Goal: Find specific page/section: Find specific page/section

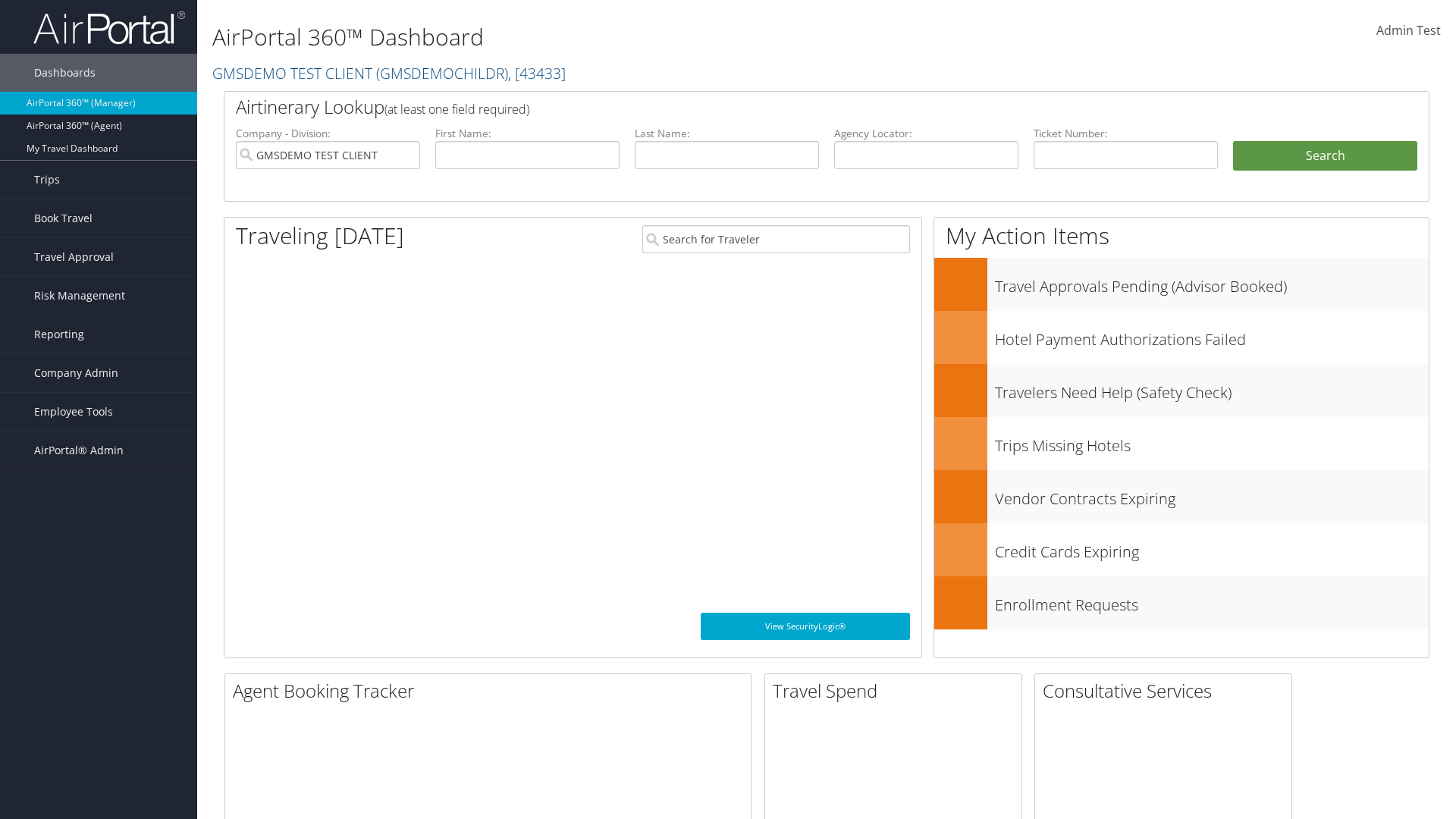
click at [98, 374] on span "Company Admin" at bounding box center [76, 373] width 85 height 38
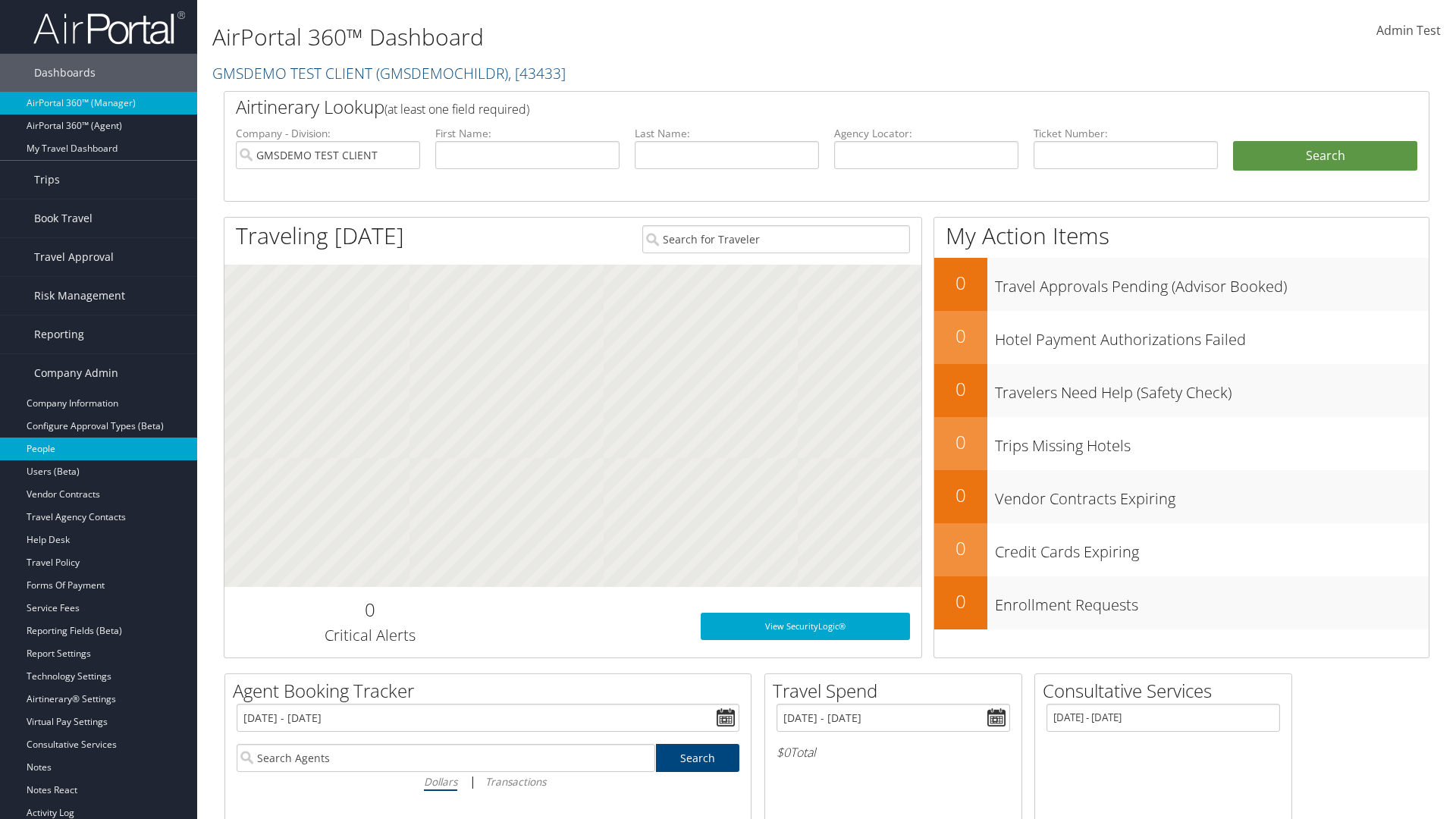
click at [98, 449] on link "People" at bounding box center [98, 449] width 197 height 23
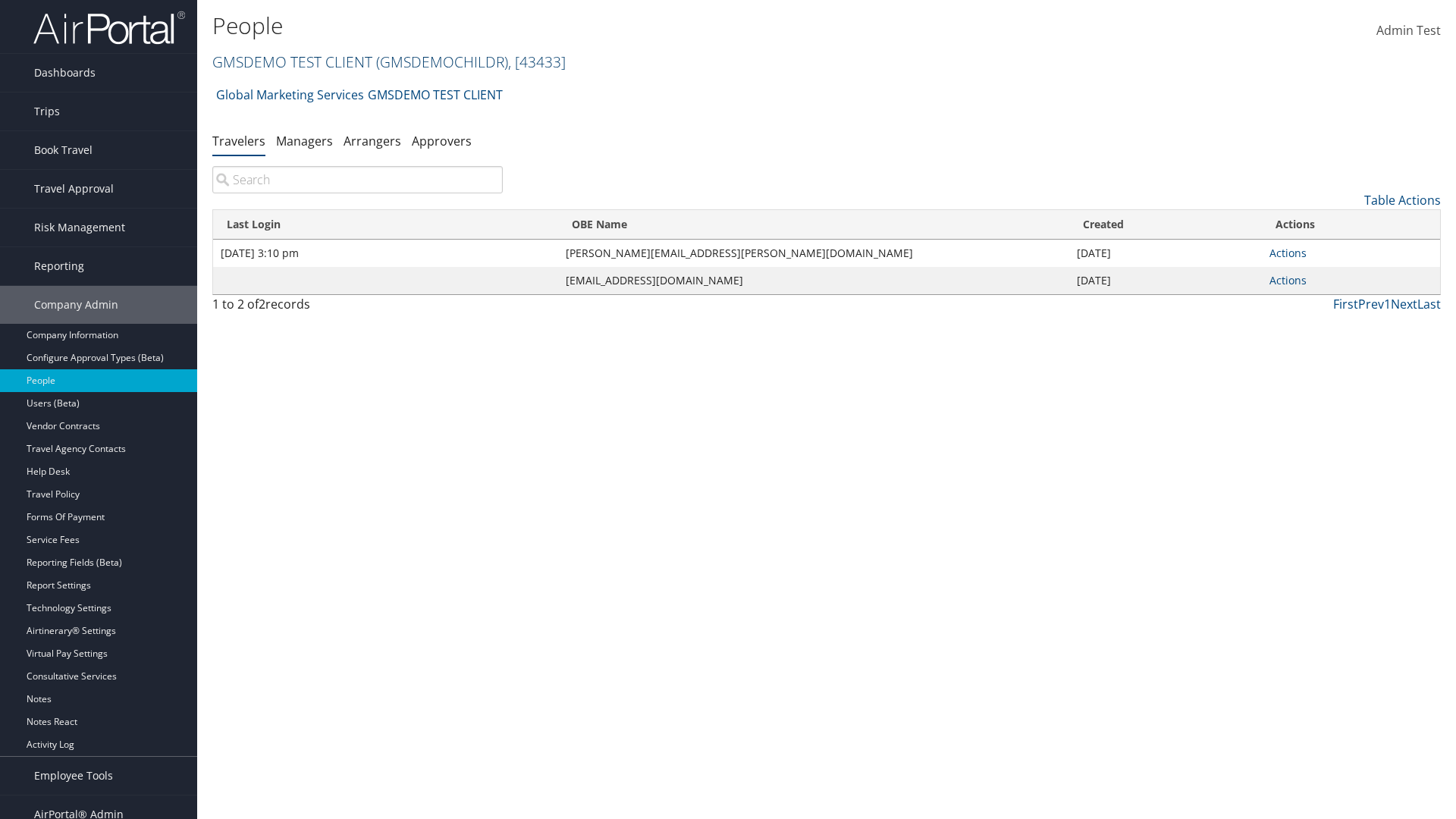
click at [291, 62] on link "GMSDEMO TEST CLIENT ( GMSDEMOCHILDR ) , [ 43433 ]" at bounding box center [389, 62] width 354 height 21
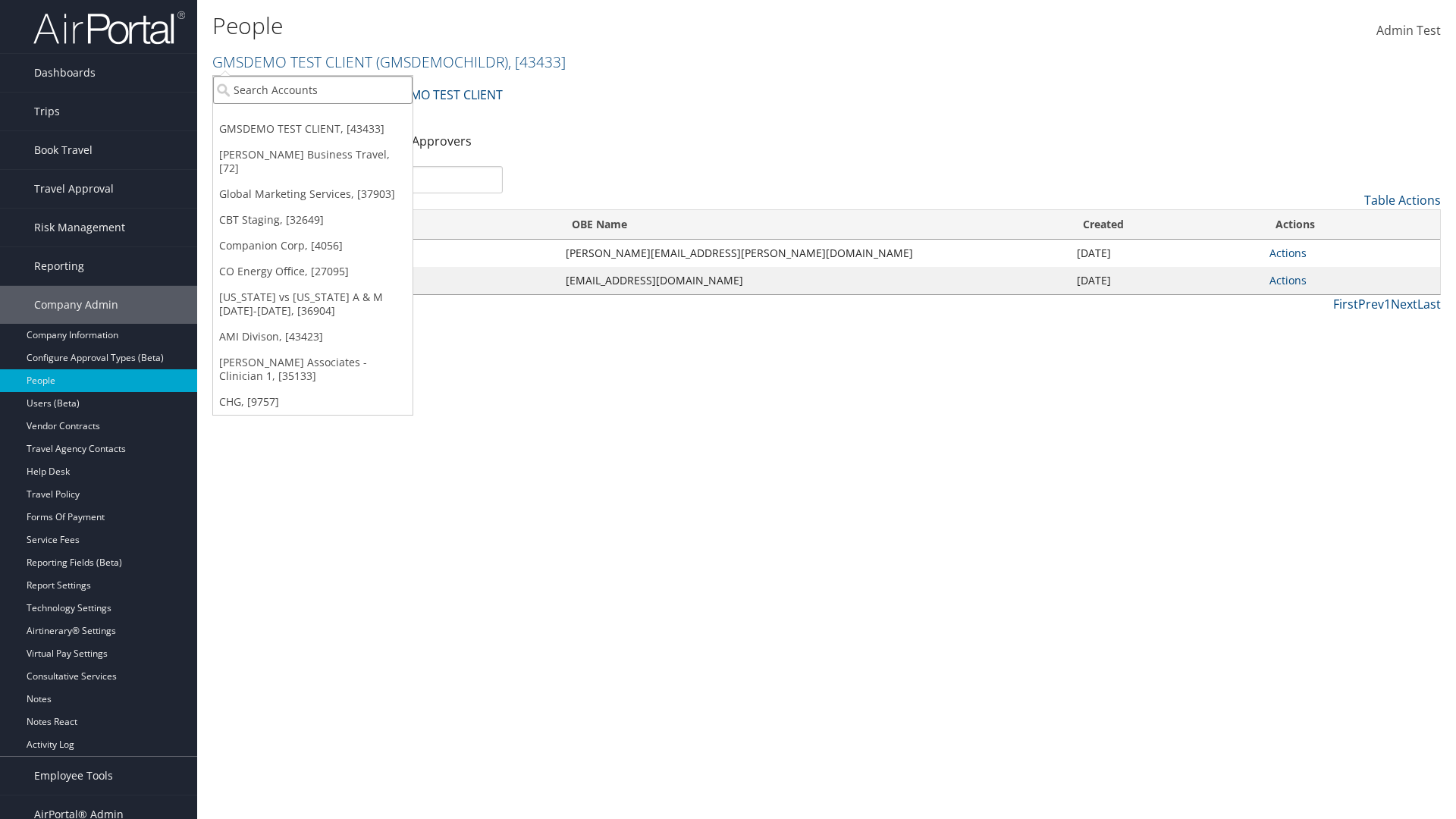
click at [313, 90] on input "search" at bounding box center [312, 90] width 199 height 28
type input "Global Marketing Services"
click at [326, 118] on div "Global Marketing Services (301946), [37903]" at bounding box center [327, 118] width 244 height 14
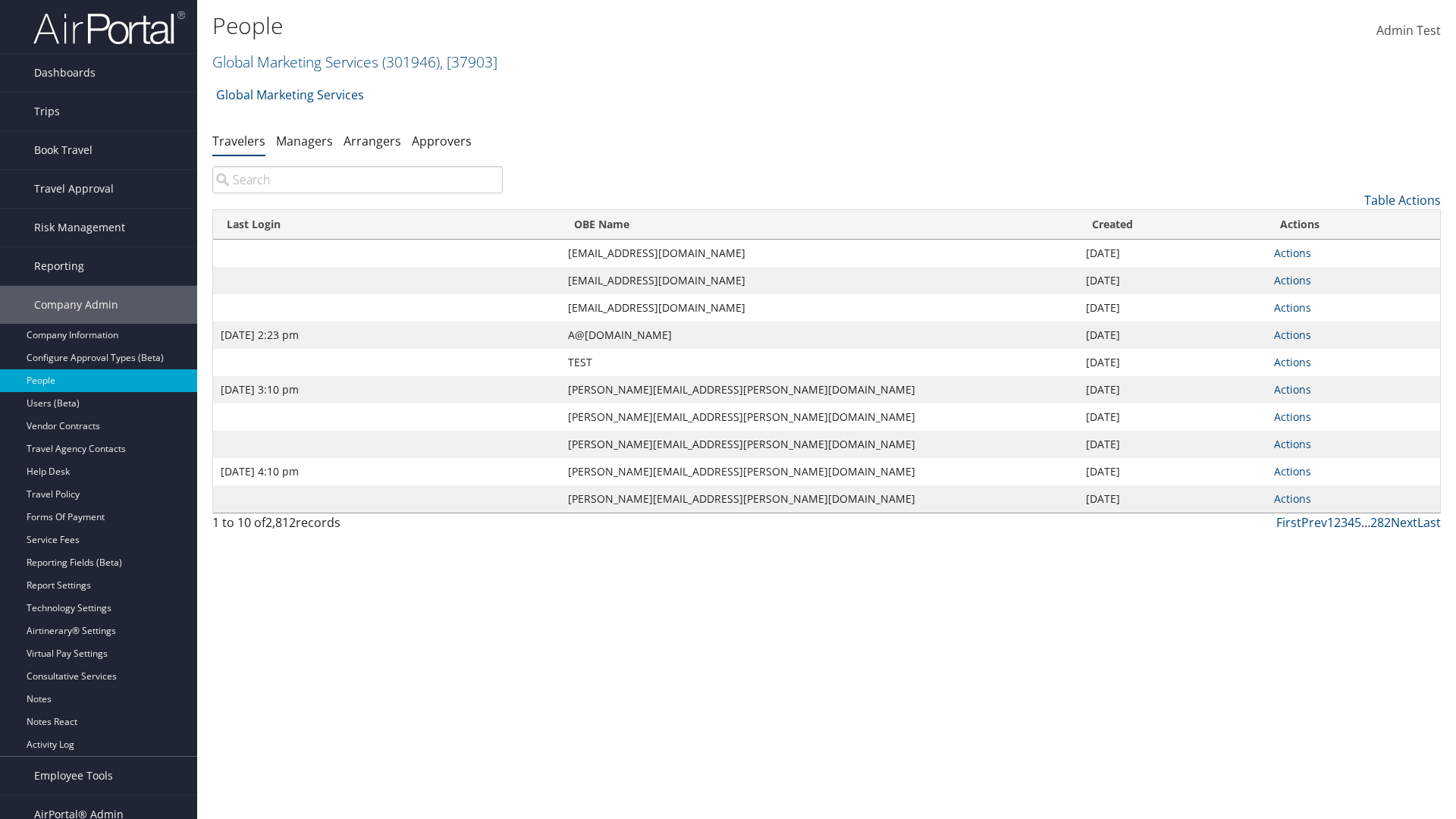
click at [357, 180] on input "search" at bounding box center [357, 180] width 291 height 27
type input "Sep 17, 2020 2:23 pm"
